Goal: Task Accomplishment & Management: Manage account settings

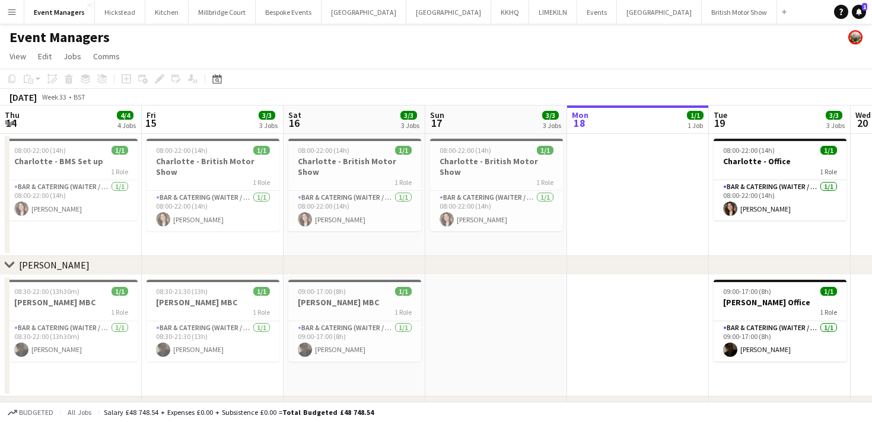
scroll to position [0, 312]
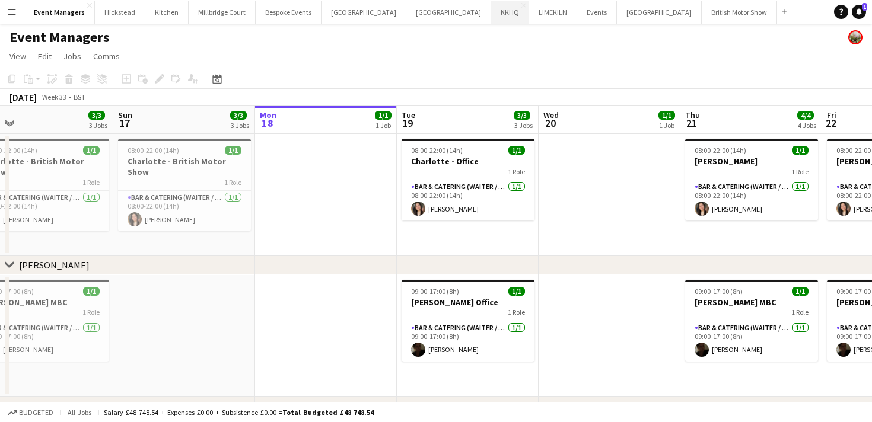
click at [491, 11] on button "KKHQ Close" at bounding box center [510, 12] width 38 height 23
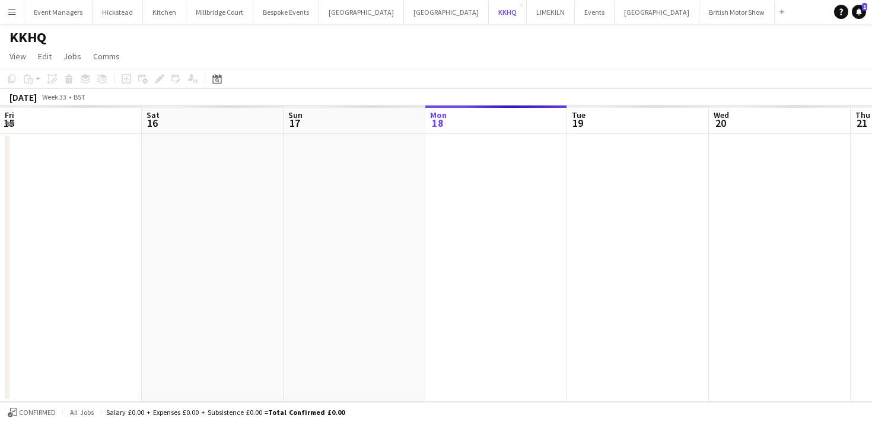
scroll to position [0, 284]
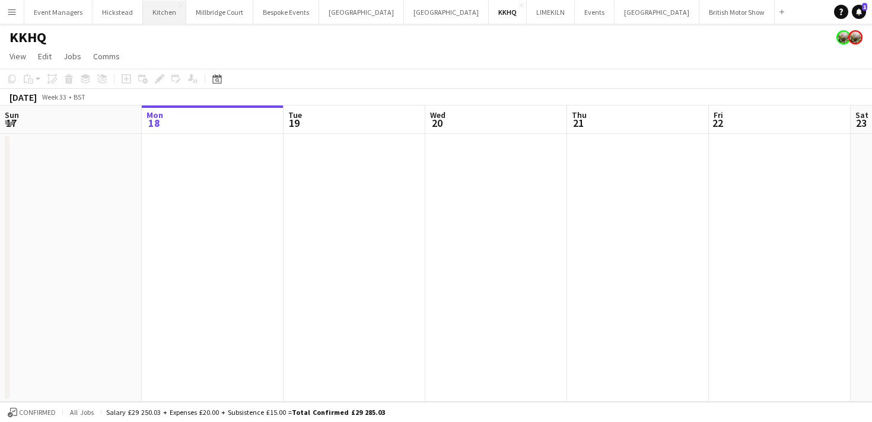
click at [160, 19] on button "Kitchen Close" at bounding box center [164, 12] width 43 height 23
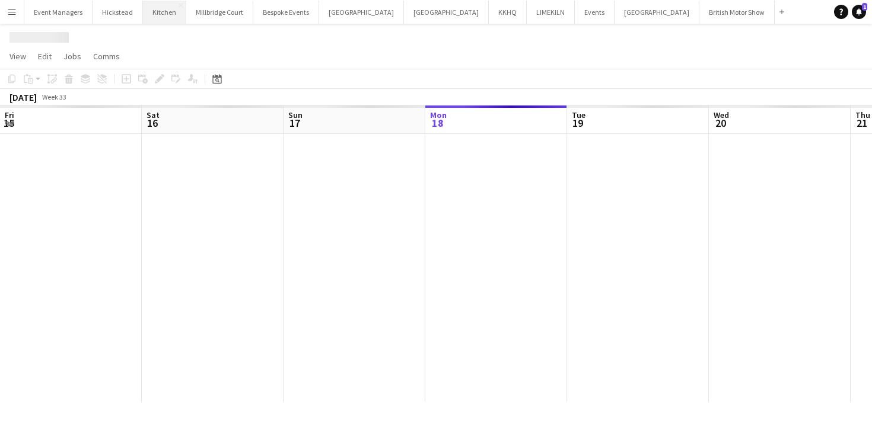
scroll to position [0, 284]
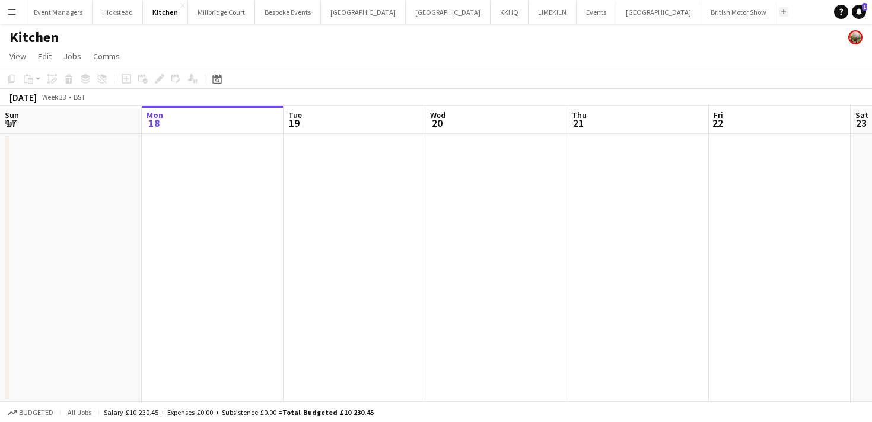
click at [779, 9] on button "Add" at bounding box center [783, 11] width 9 height 9
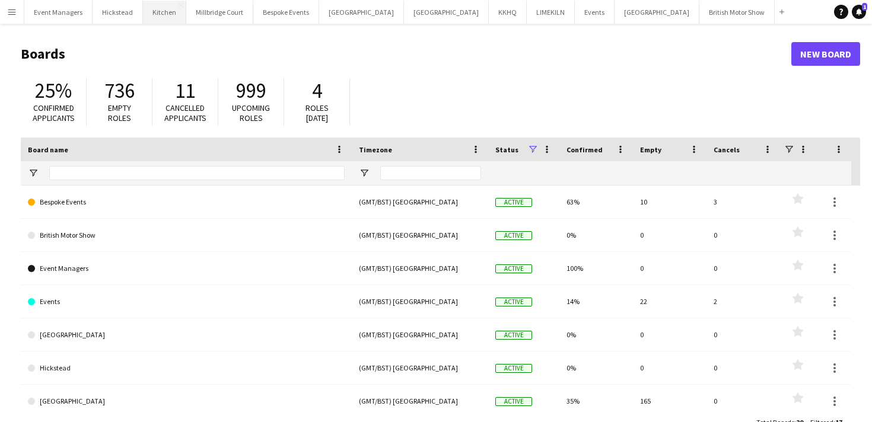
click at [163, 9] on button "Kitchen Close" at bounding box center [164, 12] width 43 height 23
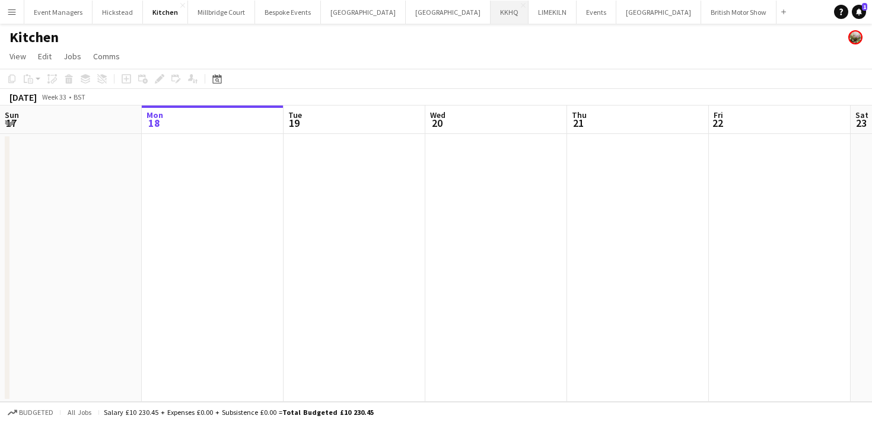
click at [491, 17] on button "KKHQ Close" at bounding box center [510, 12] width 38 height 23
click at [360, 217] on app-date-cell at bounding box center [355, 268] width 142 height 268
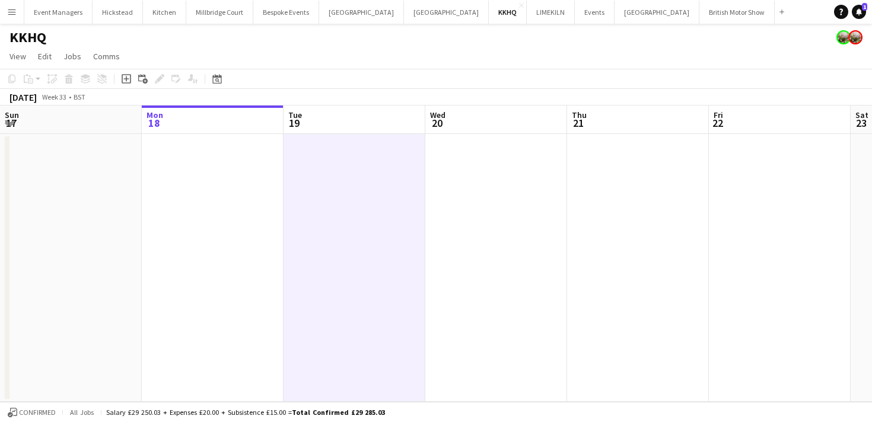
click at [135, 82] on div "Add job Add linked Job Edit Edit linked Job Applicants" at bounding box center [154, 79] width 91 height 14
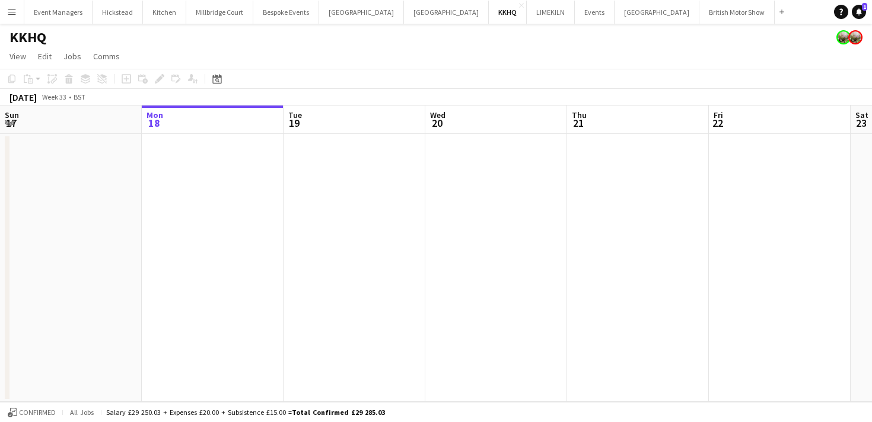
click at [428, 259] on app-date-cell at bounding box center [496, 268] width 142 height 268
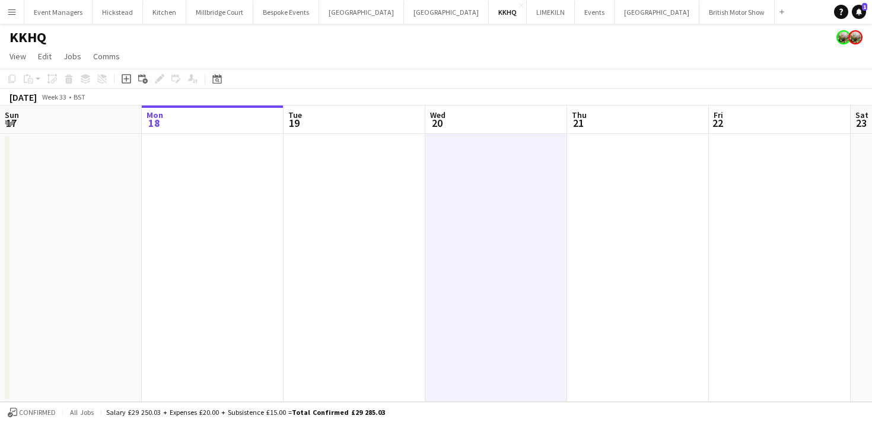
click at [400, 255] on app-date-cell at bounding box center [355, 268] width 142 height 268
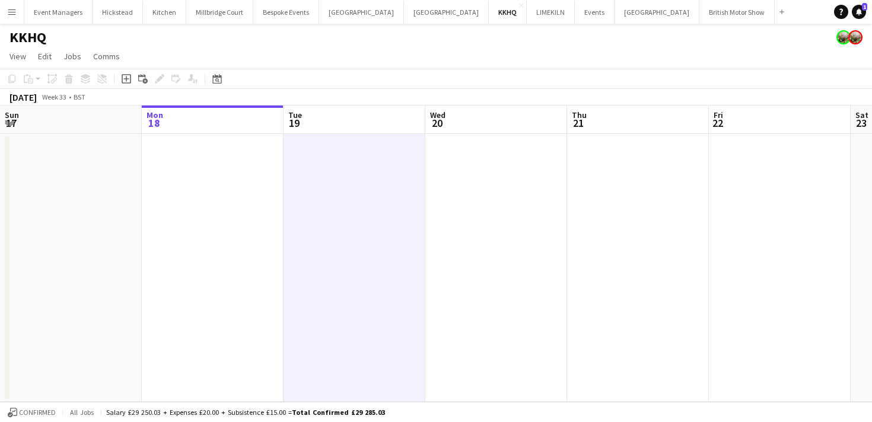
click at [127, 86] on app-toolbar "Copy Paste Paste Command V Paste with crew Command Shift V Paste linked Job [GE…" at bounding box center [436, 79] width 872 height 20
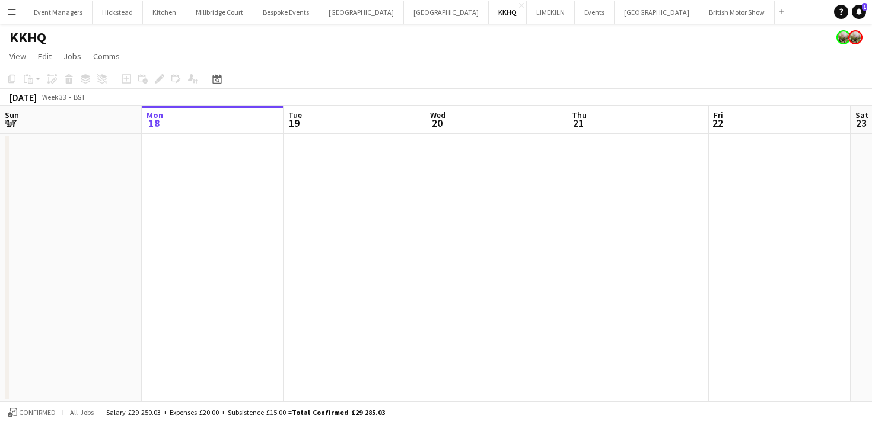
click at [284, 170] on app-date-cell at bounding box center [355, 268] width 142 height 268
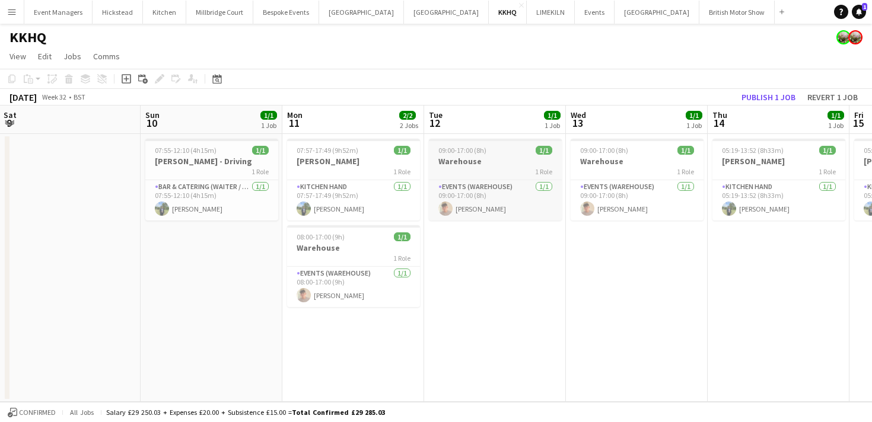
click at [499, 177] on app-job-card "09:00-17:00 (8h) 1/1 Warehouse 1 Role Events (Warehouse) [DATE] 09:00-17:00 (8h…" at bounding box center [495, 180] width 133 height 82
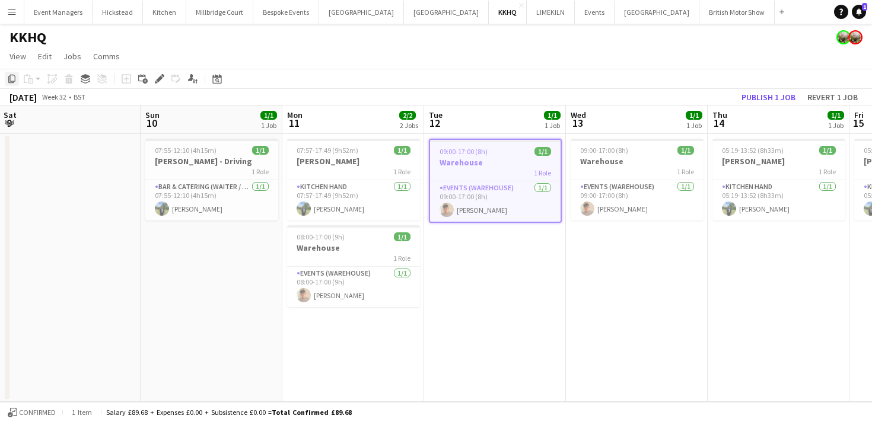
click at [12, 78] on icon "Copy" at bounding box center [11, 78] width 9 height 9
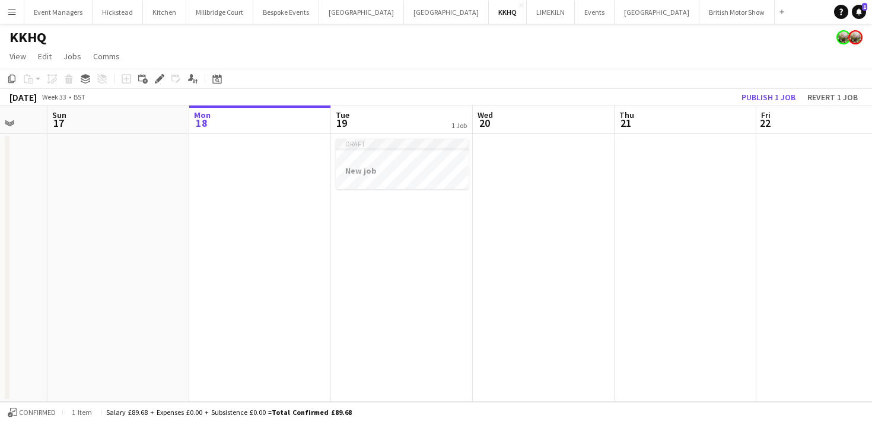
click at [446, 228] on app-date-cell "Draft New job" at bounding box center [402, 268] width 142 height 268
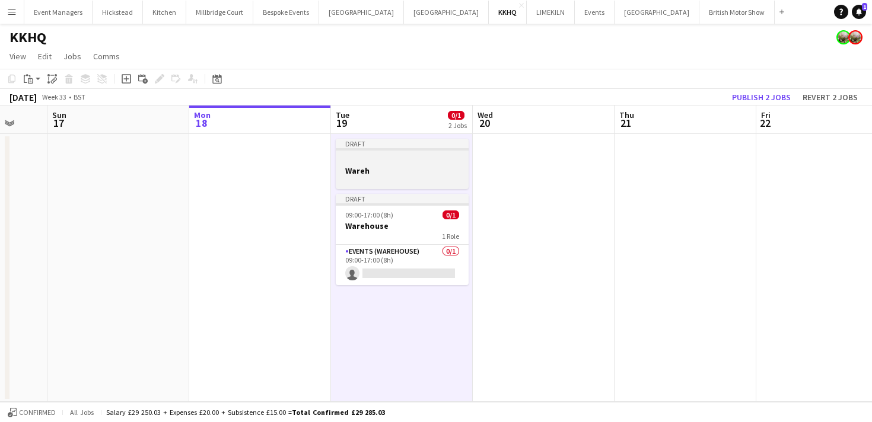
click at [411, 158] on div at bounding box center [402, 159] width 133 height 9
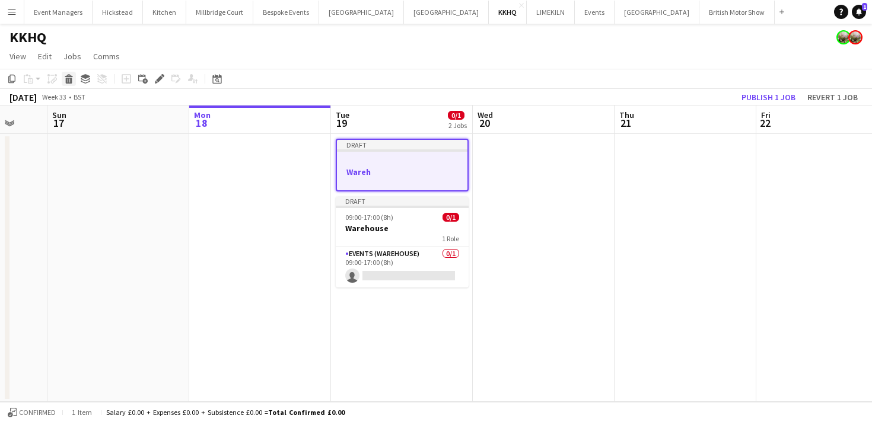
click at [64, 77] on icon "Delete" at bounding box center [68, 78] width 9 height 9
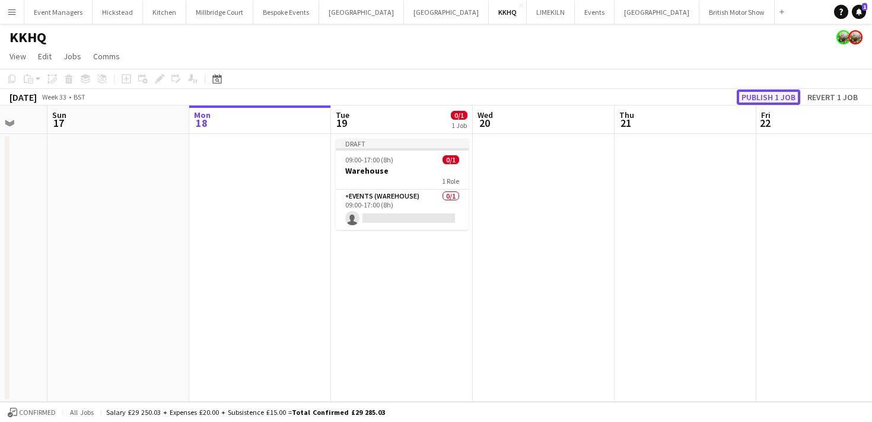
click at [759, 92] on button "Publish 1 job" at bounding box center [768, 97] width 63 height 15
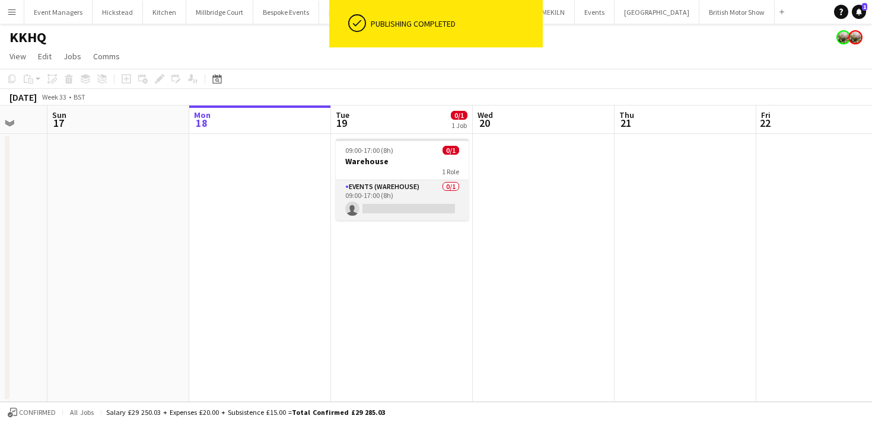
click at [428, 197] on app-card-role "Events (Warehouse) 0/1 09:00-17:00 (8h) single-neutral-actions" at bounding box center [402, 200] width 133 height 40
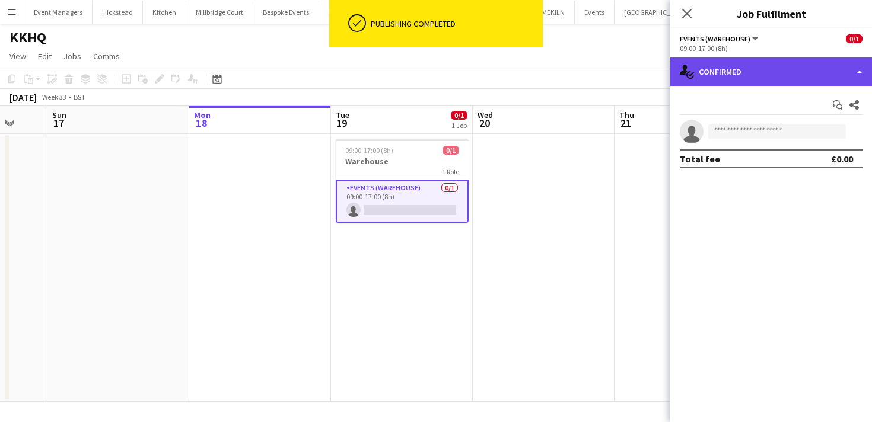
click at [767, 80] on div "single-neutral-actions-check-2 Confirmed" at bounding box center [771, 72] width 202 height 28
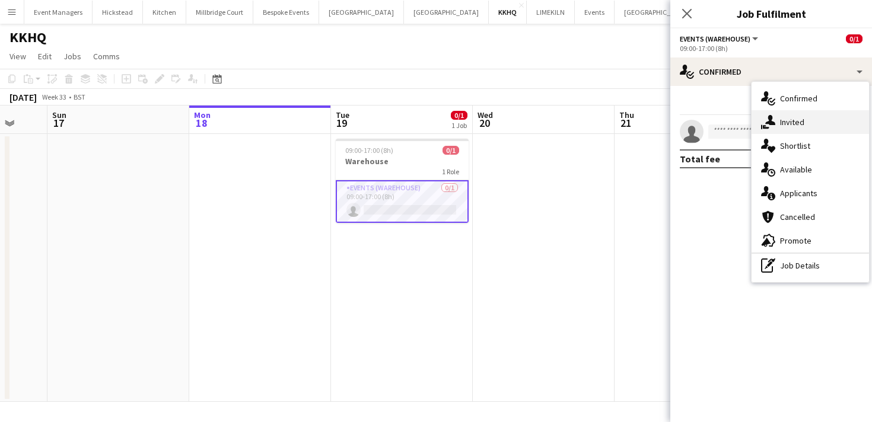
click at [805, 125] on div "single-neutral-actions-share-1 Invited" at bounding box center [810, 122] width 117 height 24
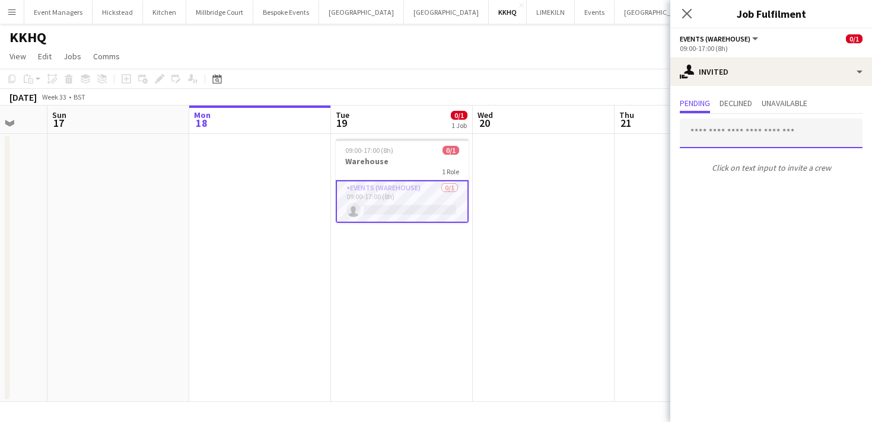
click at [723, 137] on input "text" at bounding box center [771, 134] width 183 height 30
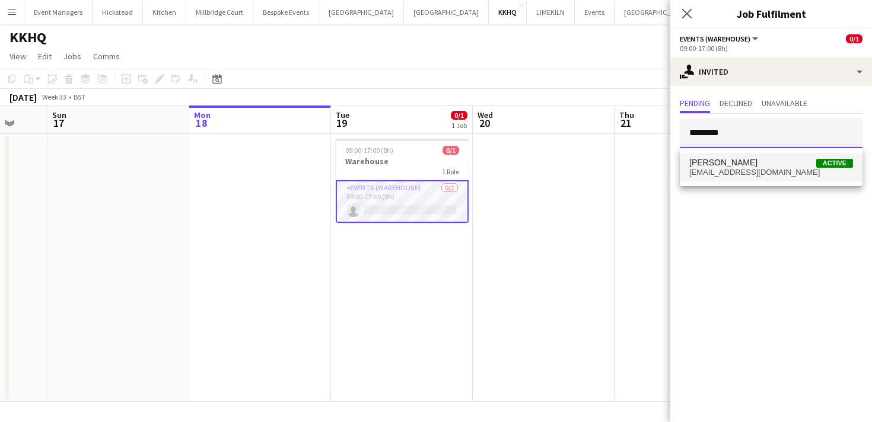
type input "********"
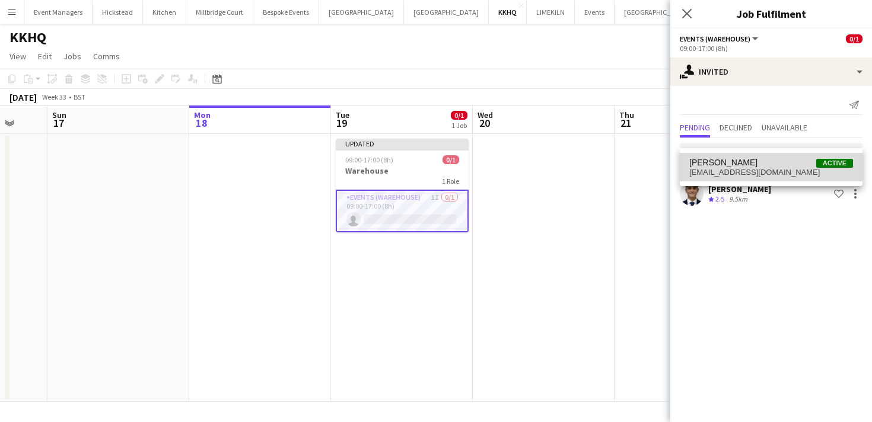
click at [742, 178] on mat-option "[PERSON_NAME] Active [PERSON_NAME][EMAIL_ADDRESS][DOMAIN_NAME]" at bounding box center [771, 167] width 183 height 28
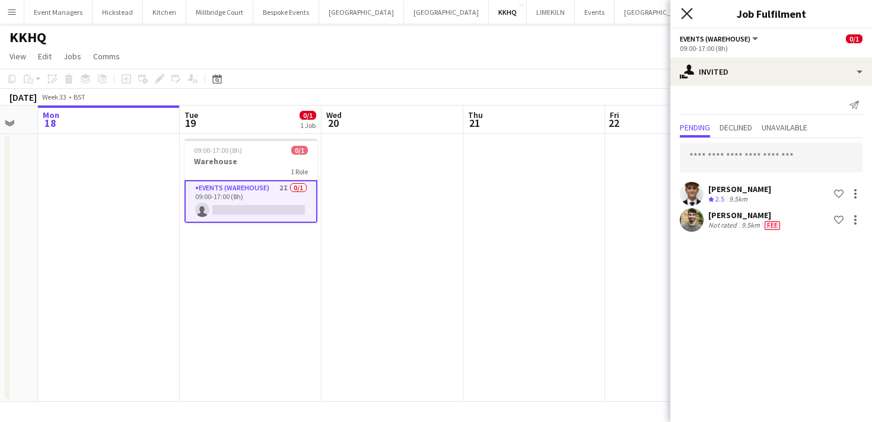
click at [688, 15] on icon at bounding box center [686, 13] width 11 height 11
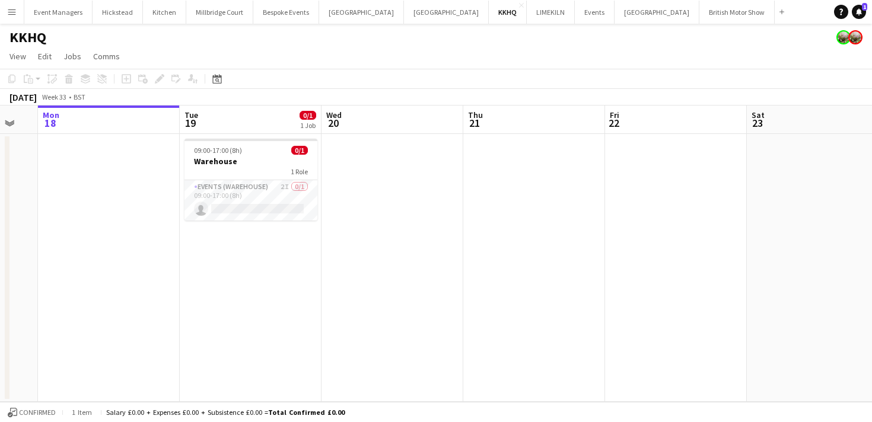
scroll to position [0, 387]
